Goal: Use online tool/utility: Utilize a website feature to perform a specific function

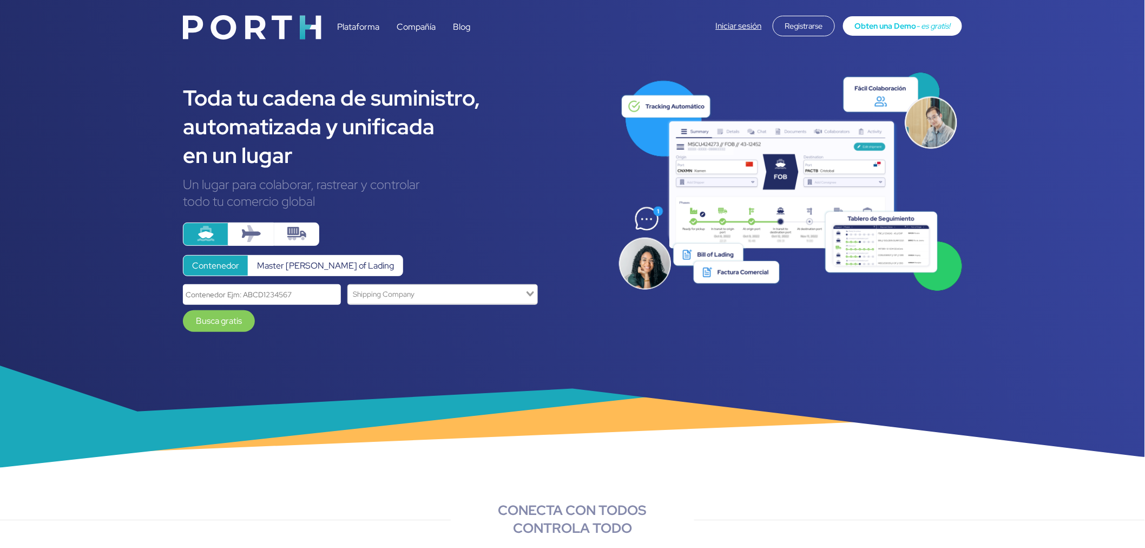
click at [327, 260] on label "Master [PERSON_NAME] of Lading" at bounding box center [325, 265] width 155 height 21
click at [0, 0] on input "Master [PERSON_NAME] of Lading" at bounding box center [0, 0] width 0 height 0
click at [223, 260] on label "Contenedor" at bounding box center [215, 265] width 65 height 21
click at [0, 0] on input "Contenedor" at bounding box center [0, 0] width 0 height 0
click at [289, 267] on label "Master [PERSON_NAME] of Lading" at bounding box center [325, 265] width 155 height 21
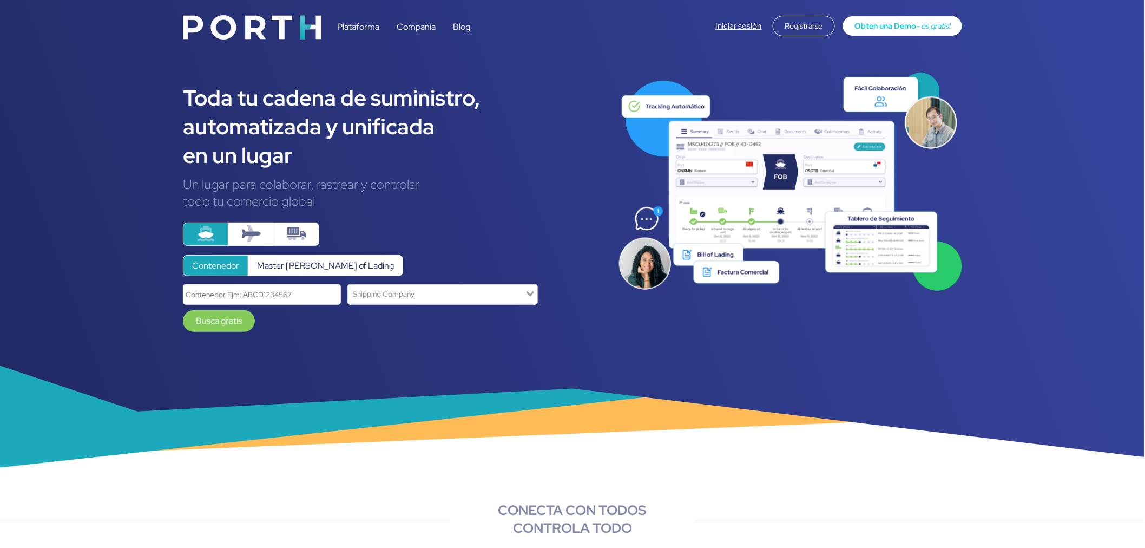
click at [0, 0] on input "Master [PERSON_NAME] of Lading" at bounding box center [0, 0] width 0 height 0
click at [225, 258] on label "Contenedor" at bounding box center [215, 265] width 65 height 21
click at [0, 0] on input "Contenedor" at bounding box center [0, 0] width 0 height 0
click at [299, 268] on label "Master [PERSON_NAME] of Lading" at bounding box center [325, 265] width 155 height 21
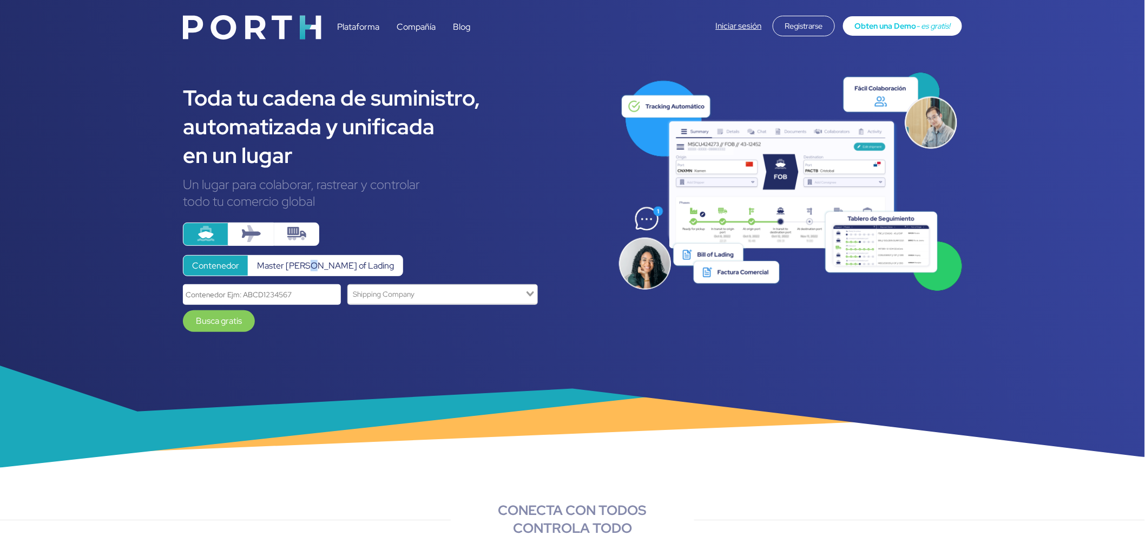
click at [0, 0] on input "Master [PERSON_NAME] of Lading" at bounding box center [0, 0] width 0 height 0
click at [406, 252] on div "Contenedor Master [PERSON_NAME] of Lading Loading... Busca gratis * El Master B…" at bounding box center [392, 282] width 419 height 120
click at [371, 298] on input "Search for option" at bounding box center [436, 294] width 175 height 15
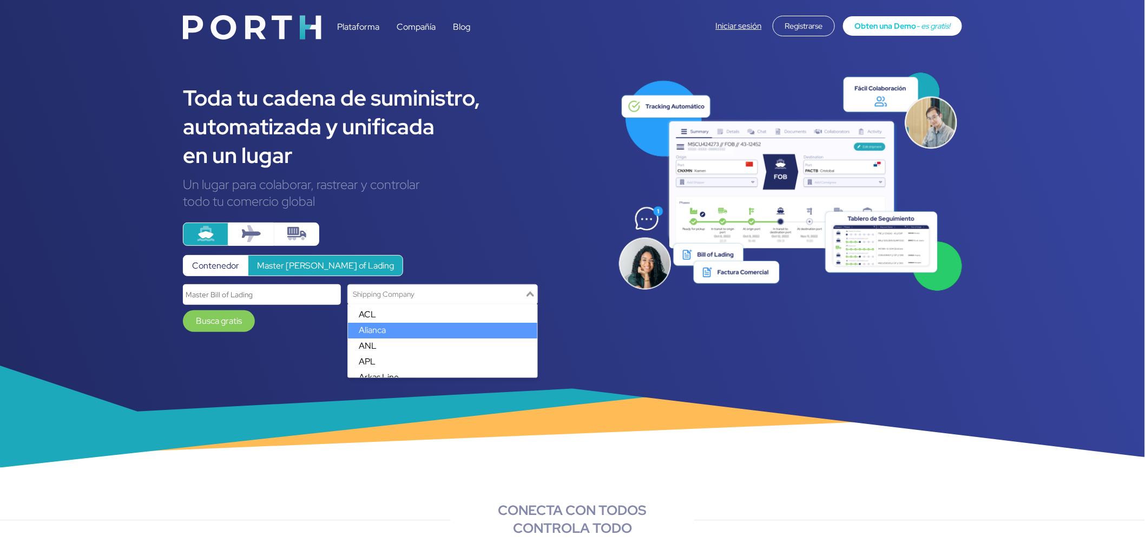
click at [383, 325] on li "Alianca" at bounding box center [442, 330] width 189 height 16
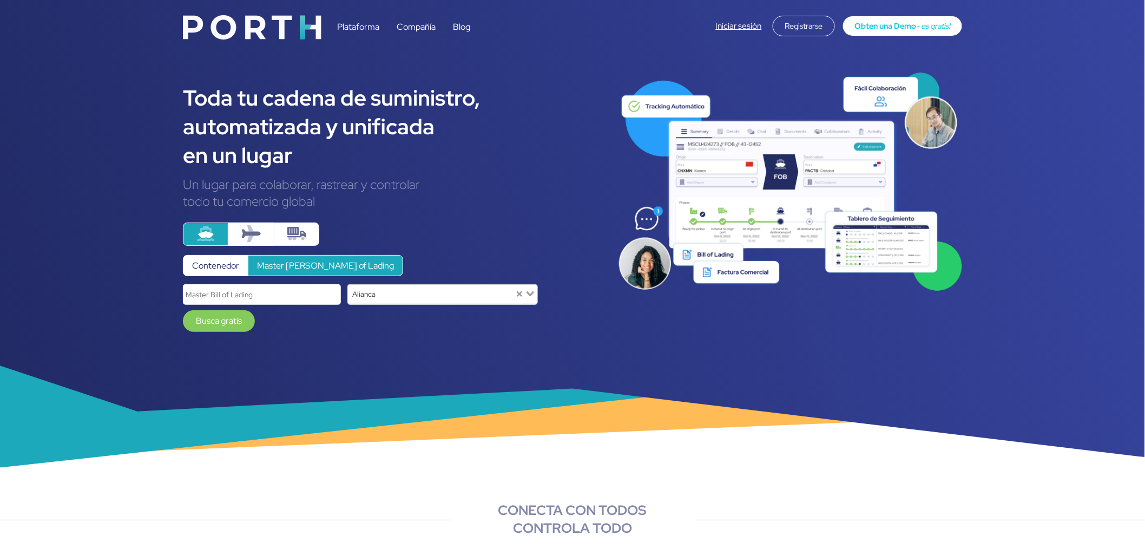
click at [410, 298] on input "Search for option" at bounding box center [446, 294] width 135 height 15
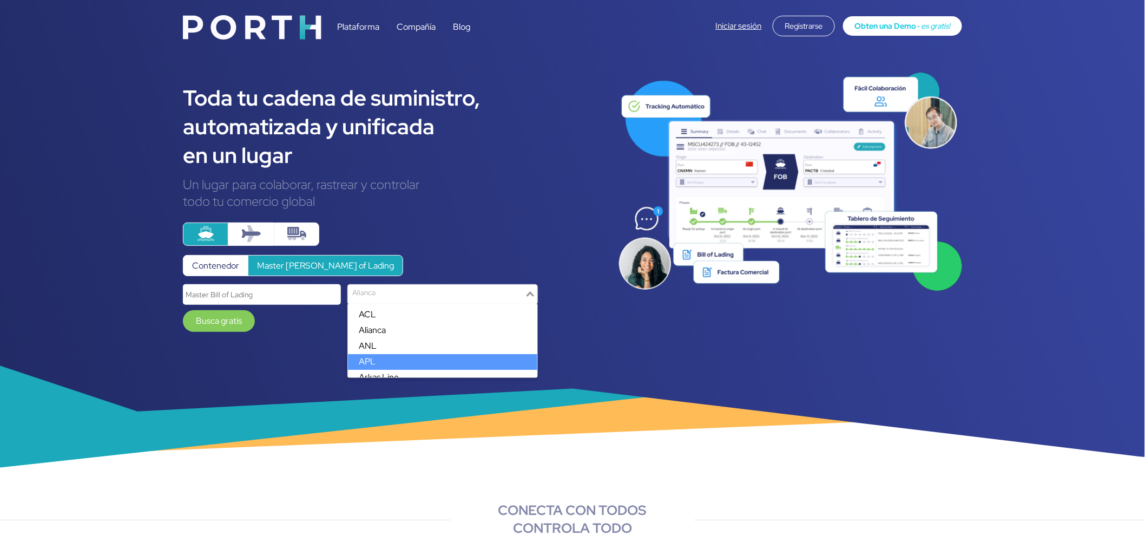
click at [392, 360] on li "APL" at bounding box center [442, 362] width 189 height 16
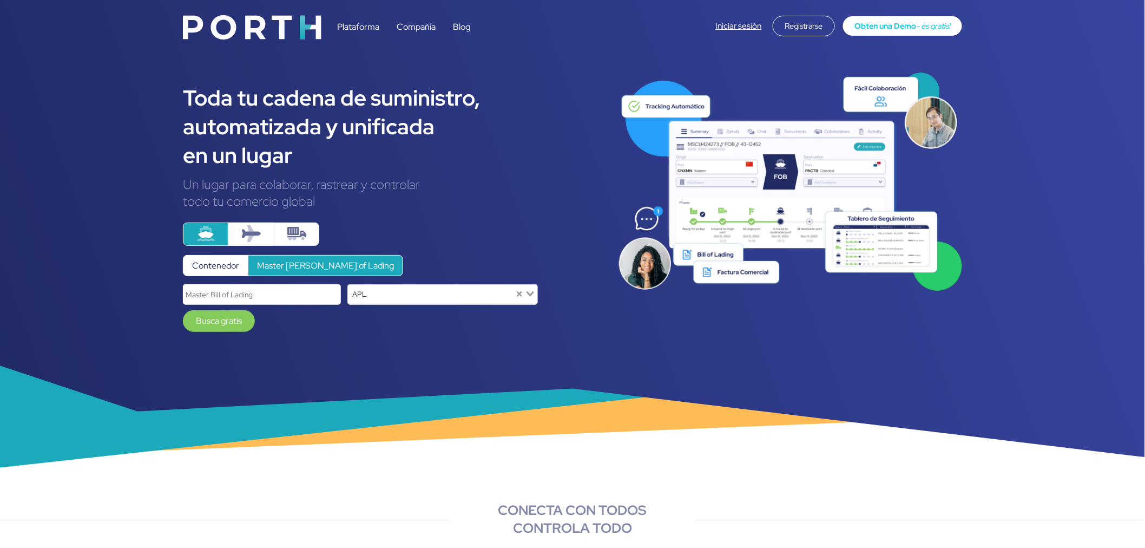
click at [391, 339] on div "APL Loading... Busca gratis * El Master BL es requerido" at bounding box center [392, 313] width 419 height 58
click at [398, 300] on input "Search for option" at bounding box center [442, 294] width 144 height 15
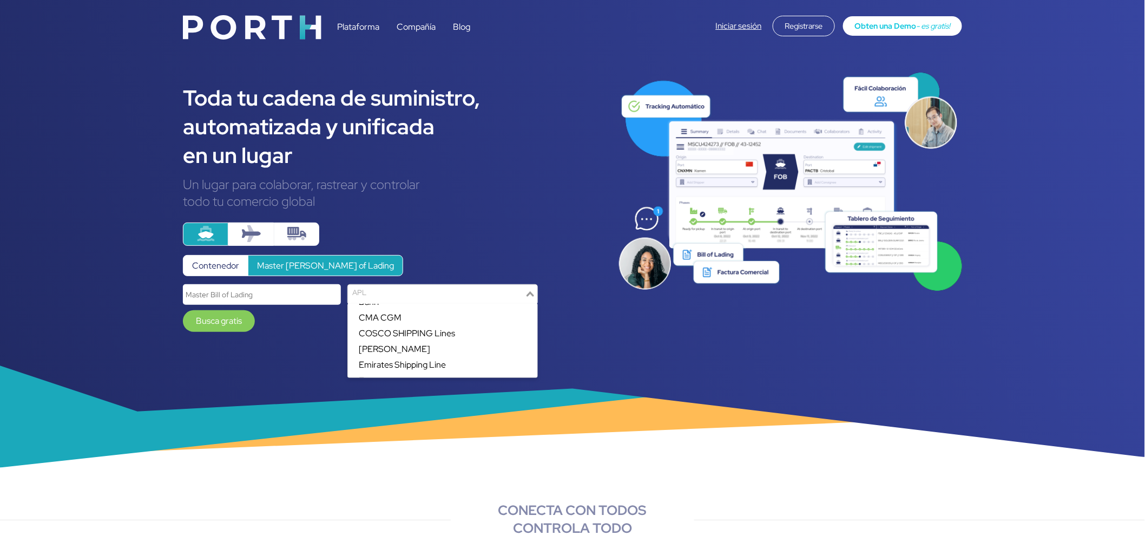
scroll to position [120, 0]
click at [402, 333] on li "Emirates Shipping Line" at bounding box center [442, 335] width 189 height 16
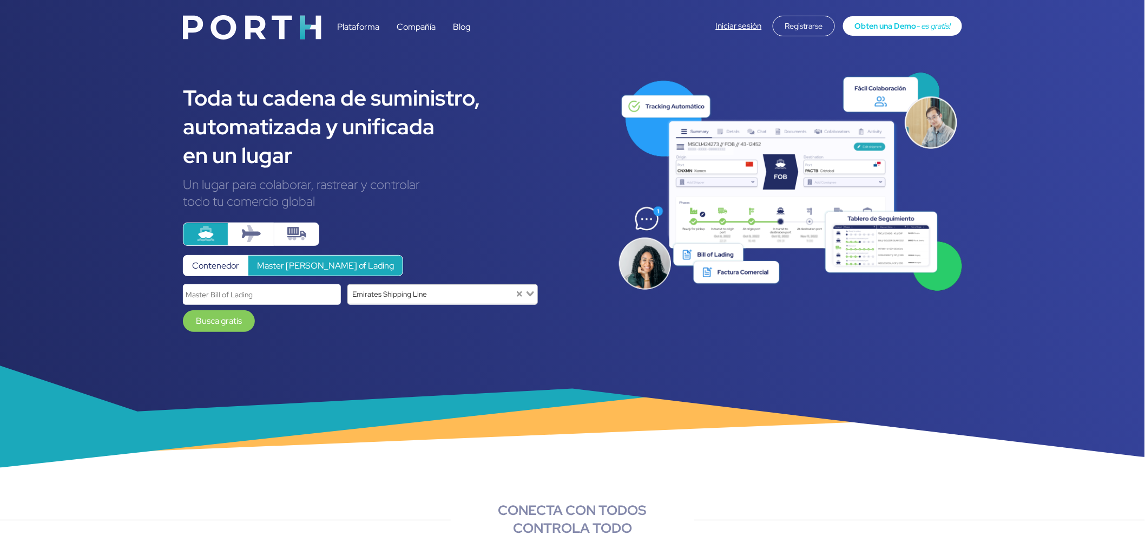
click at [408, 299] on div "Emirates Shipping Line" at bounding box center [431, 293] width 167 height 17
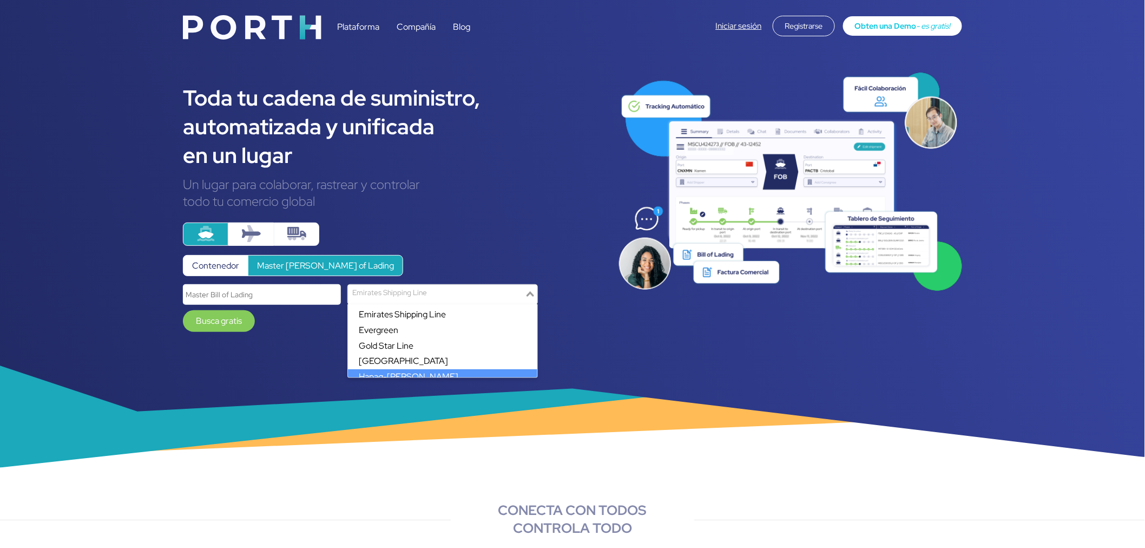
scroll to position [148, 0]
click at [404, 371] on li "Hapag-[PERSON_NAME]" at bounding box center [442, 370] width 189 height 16
